Goal: Find specific page/section: Find specific page/section

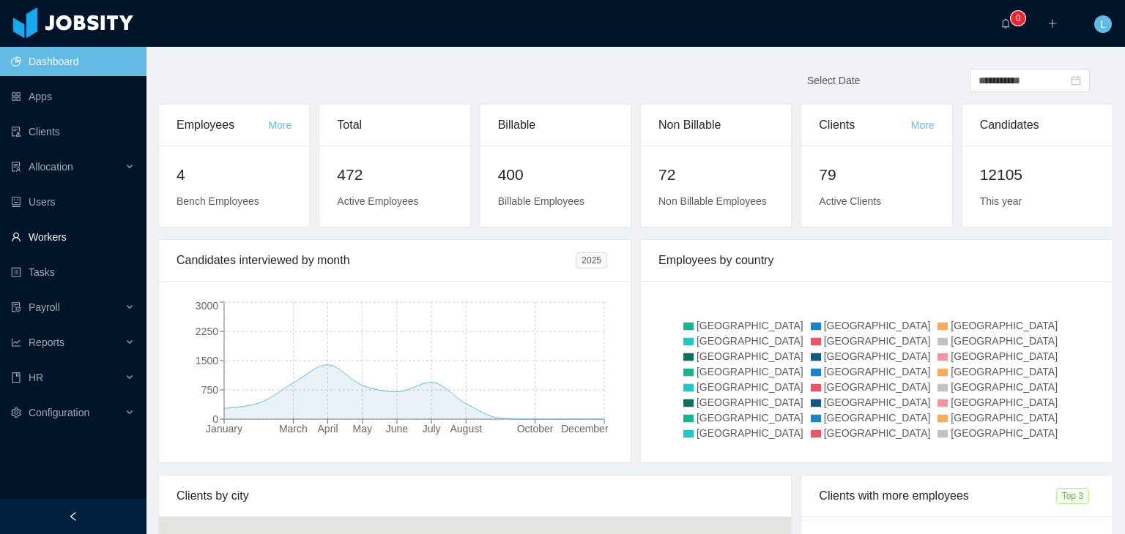
click at [86, 242] on link "Workers" at bounding box center [73, 237] width 124 height 29
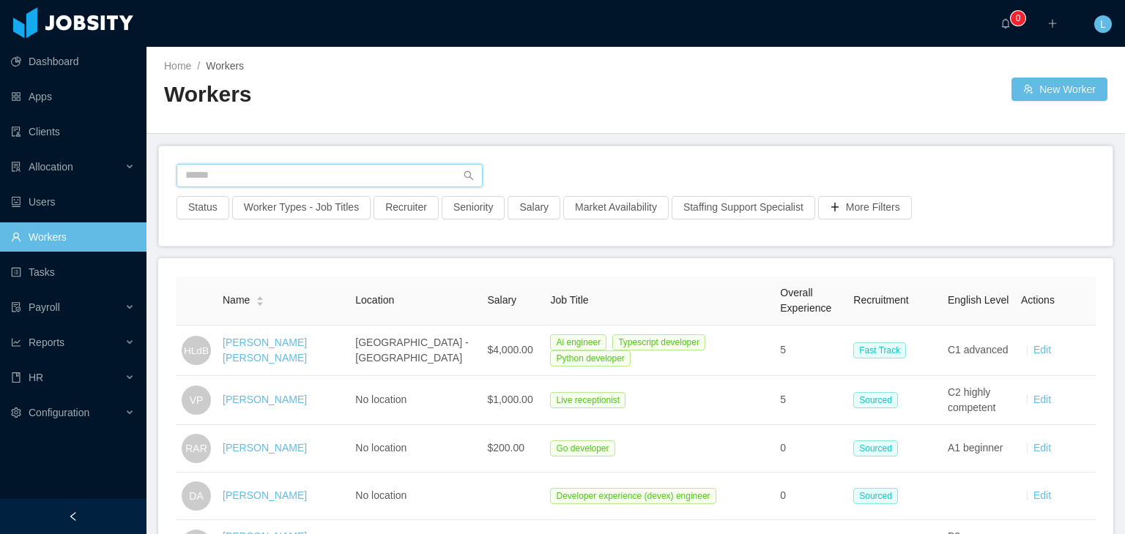
click at [285, 166] on input "text" at bounding box center [329, 175] width 306 height 23
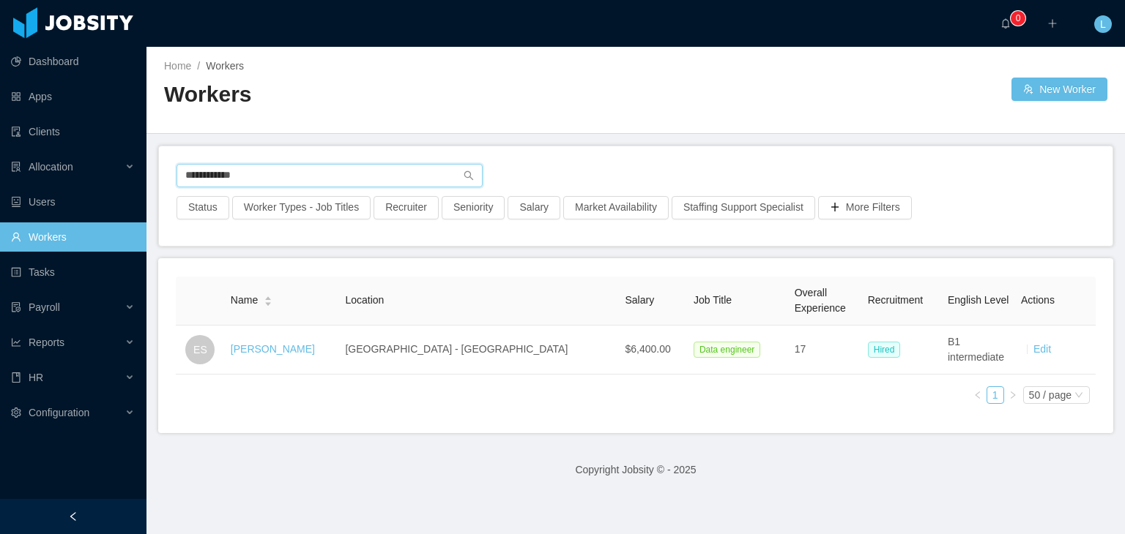
type input "**********"
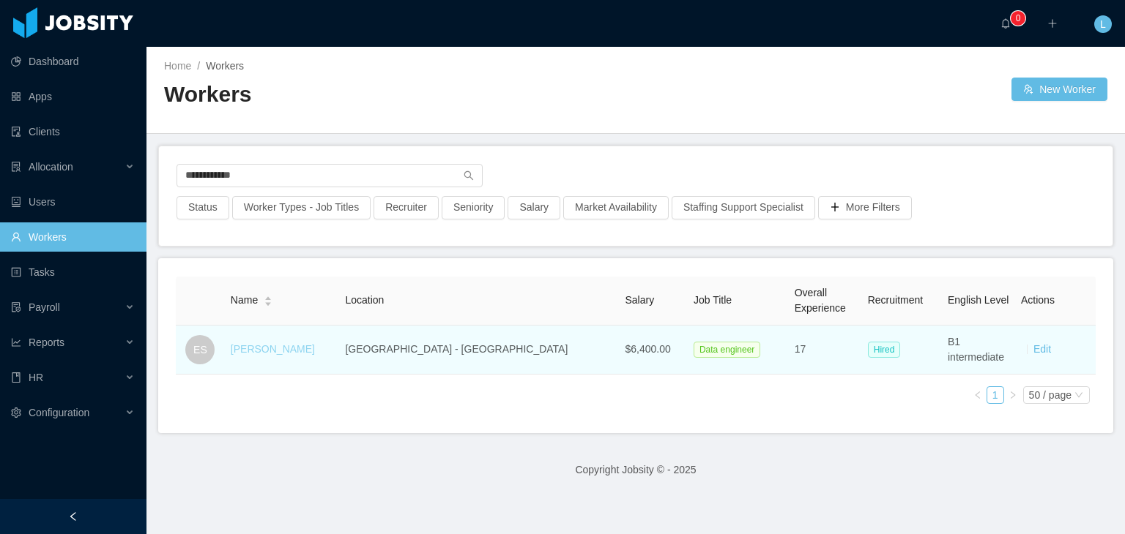
click at [299, 343] on link "[PERSON_NAME]" at bounding box center [273, 349] width 84 height 12
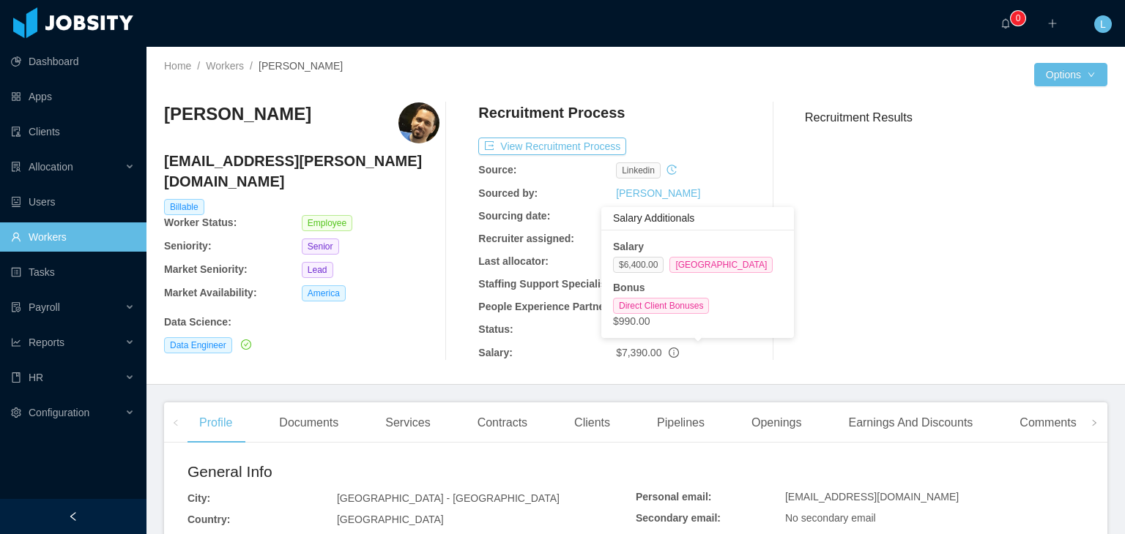
click at [668, 353] on icon "info-circle" at bounding box center [673, 353] width 10 height 10
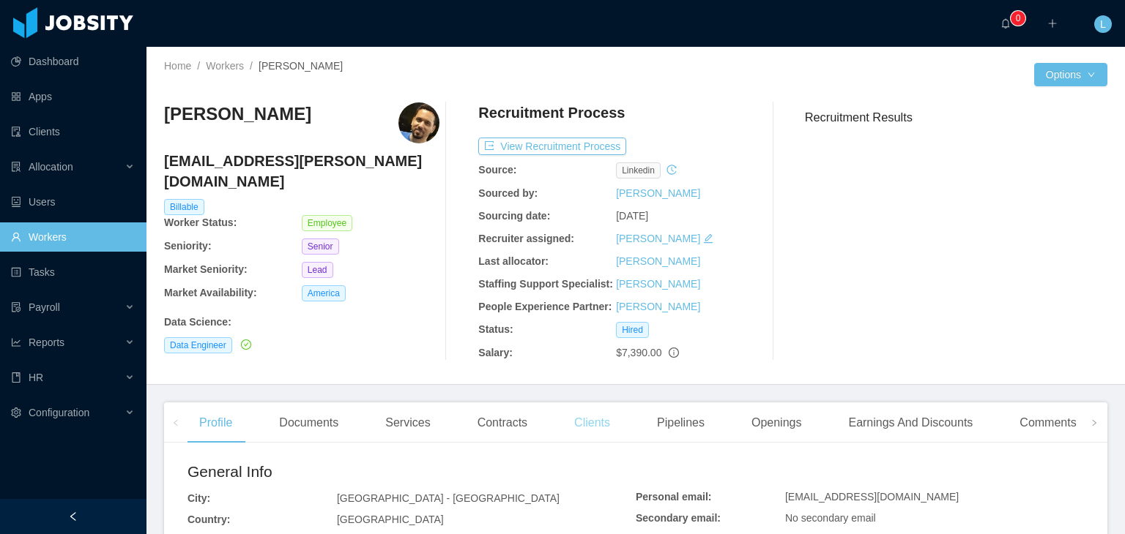
click at [592, 417] on div "Clients" at bounding box center [591, 423] width 59 height 41
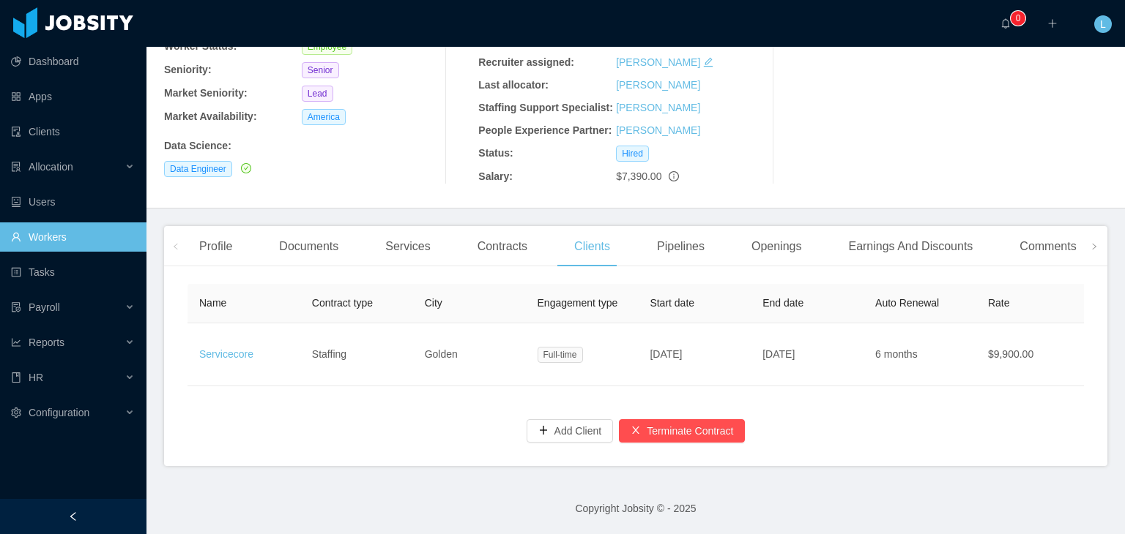
scroll to position [187, 0]
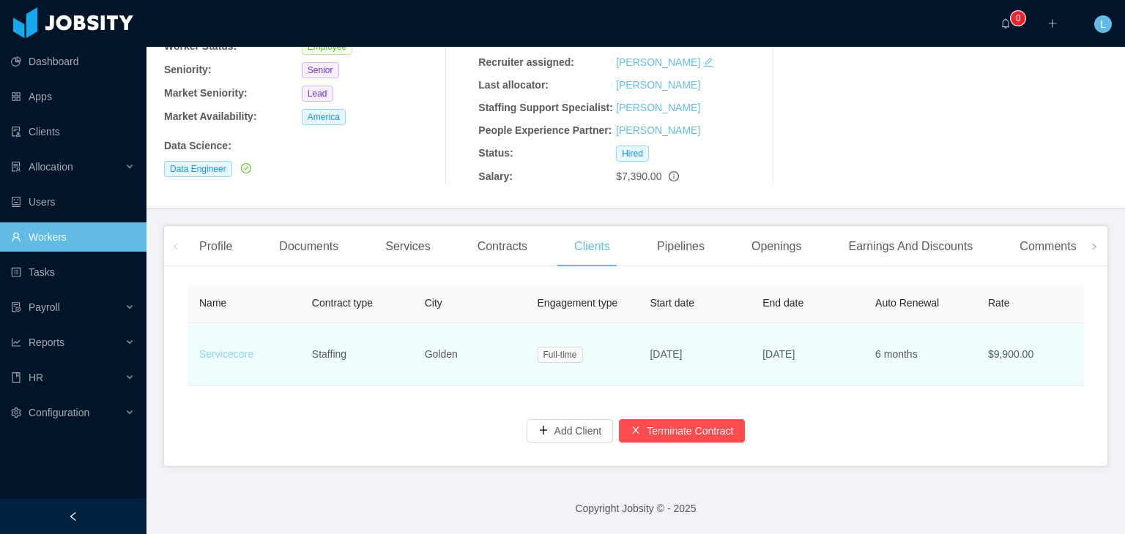
click at [233, 349] on link "Servicecore" at bounding box center [226, 355] width 54 height 12
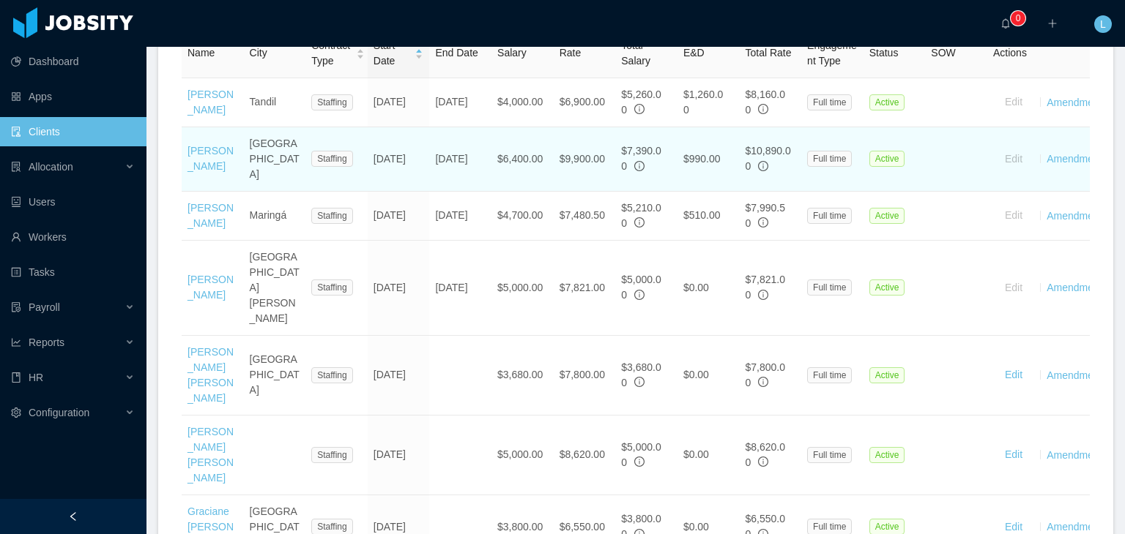
scroll to position [586, 0]
